Goal: Check status: Check status

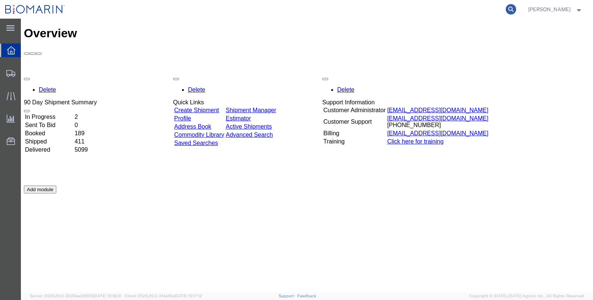
click at [516, 11] on icon at bounding box center [511, 9] width 10 height 10
click at [347, 14] on input "search" at bounding box center [392, 9] width 227 height 18
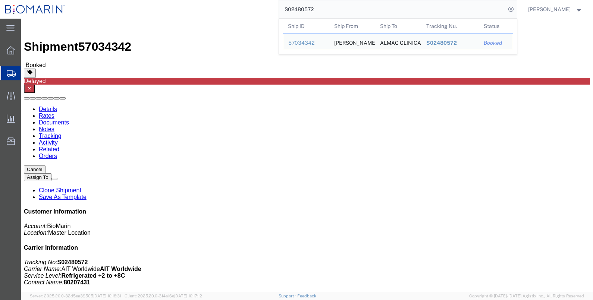
click at [329, 19] on th "Ship ID" at bounding box center [306, 26] width 46 height 15
drag, startPoint x: 336, startPoint y: 12, endPoint x: 230, endPoint y: 11, distance: 106.3
click at [230, 11] on div "S02480572 Ship ID Ship From Ship To Tracking Nu. Status Ship ID 57034342 Ship F…" at bounding box center [293, 9] width 447 height 19
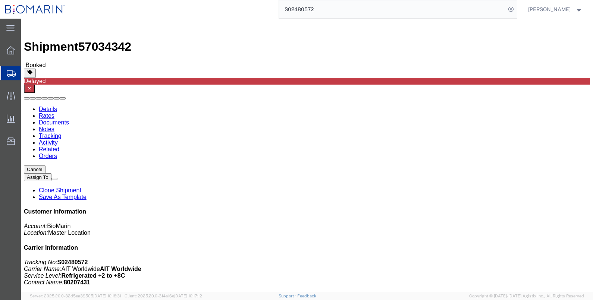
paste input "74498"
type input "S02474498"
